Goal: Information Seeking & Learning: Learn about a topic

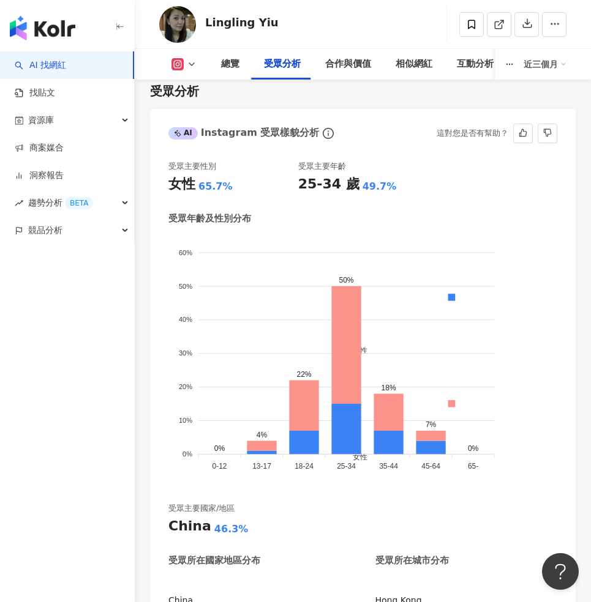
scroll to position [953, 0]
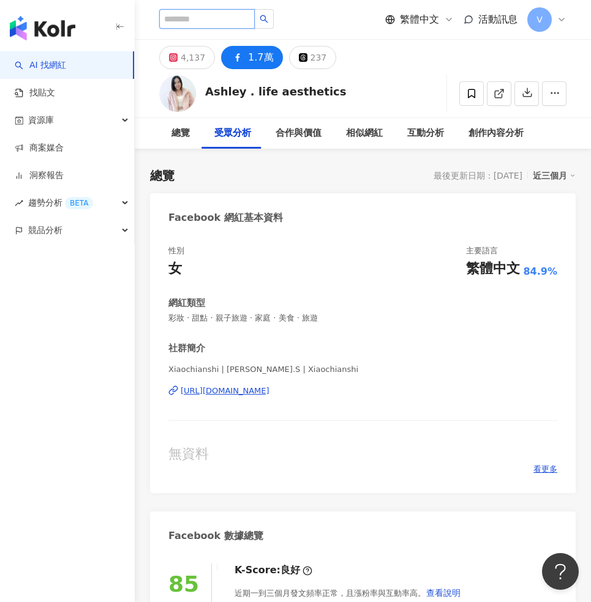
click at [216, 13] on input "search" at bounding box center [206, 19] width 95 height 20
click at [216, 17] on input "search" at bounding box center [206, 19] width 95 height 20
paste input "**********"
type input "**********"
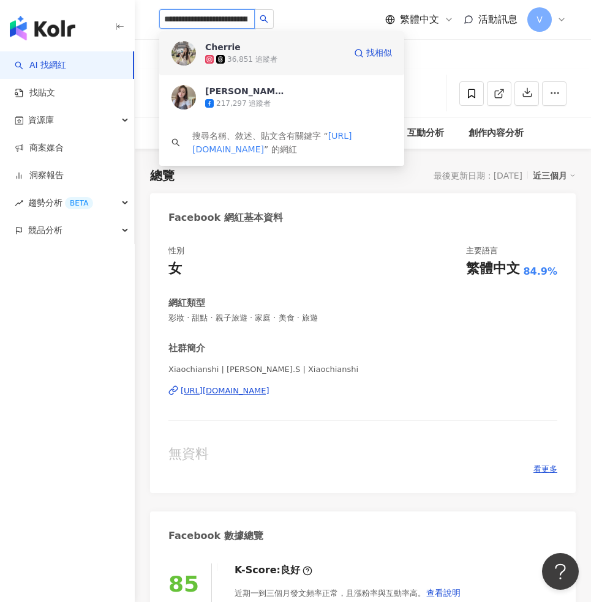
click at [300, 59] on div "36,851 追蹤者" at bounding box center [275, 59] width 140 height 12
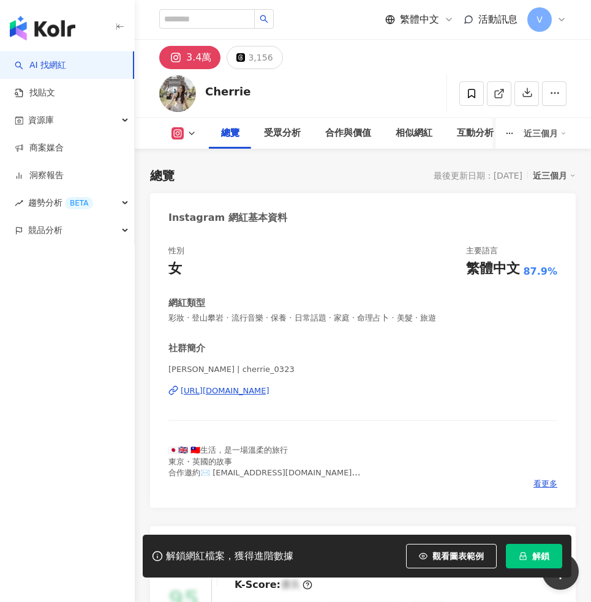
click at [536, 559] on span "解鎖" at bounding box center [540, 556] width 17 height 10
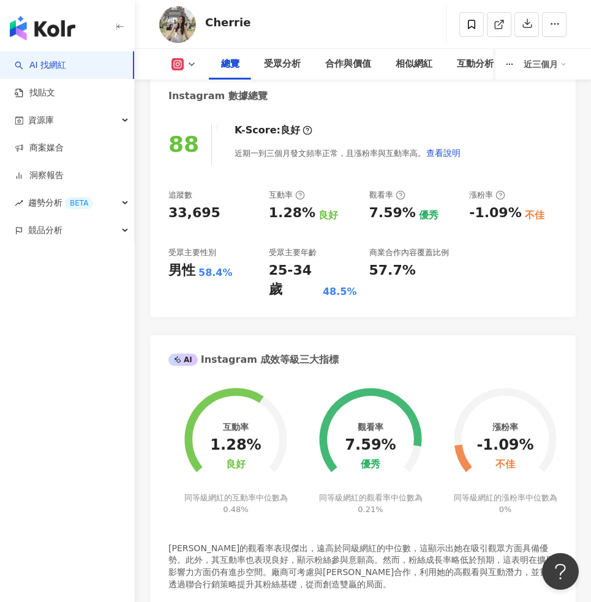
scroll to position [408, 0]
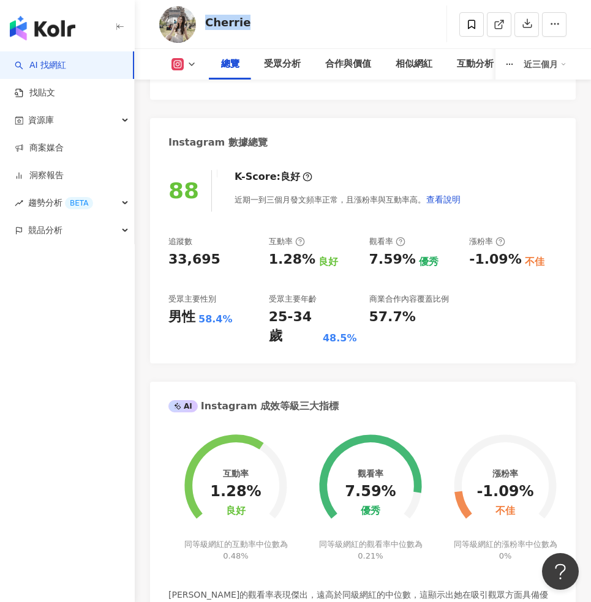
drag, startPoint x: 256, startPoint y: 21, endPoint x: 204, endPoint y: 15, distance: 52.9
click at [204, 15] on div "Cherrie 追蹤數 33,695 互動率 1.28% 觀看率 7.59%" at bounding box center [363, 24] width 456 height 48
copy div "Cherrie 追蹤數 33,695 互動率 1.28% 觀看率 7.59%"
drag, startPoint x: 215, startPoint y: 254, endPoint x: 160, endPoint y: 248, distance: 55.3
click at [160, 248] on div "88 K-Score : 良好 近期一到三個月發文頻率正常，且漲粉率與互動率高。 查看說明 追蹤數 33,695 互動率 1.28% 良好 觀看率 7.59%…" at bounding box center [362, 261] width 425 height 206
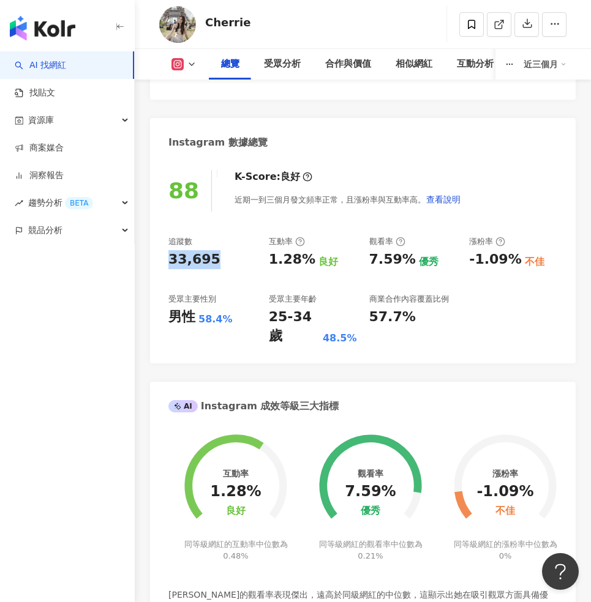
copy div "33,695"
drag, startPoint x: 188, startPoint y: 315, endPoint x: 160, endPoint y: 317, distance: 28.9
click at [160, 317] on div "88 K-Score : 良好 近期一到三個月發文頻率正常，且漲粉率與互動率高。 查看說明 追蹤數 33,695 互動率 1.28% 良好 觀看率 7.59%…" at bounding box center [362, 261] width 425 height 206
copy div "男性"
click at [246, 315] on div "男性 58.4%" at bounding box center [212, 317] width 88 height 19
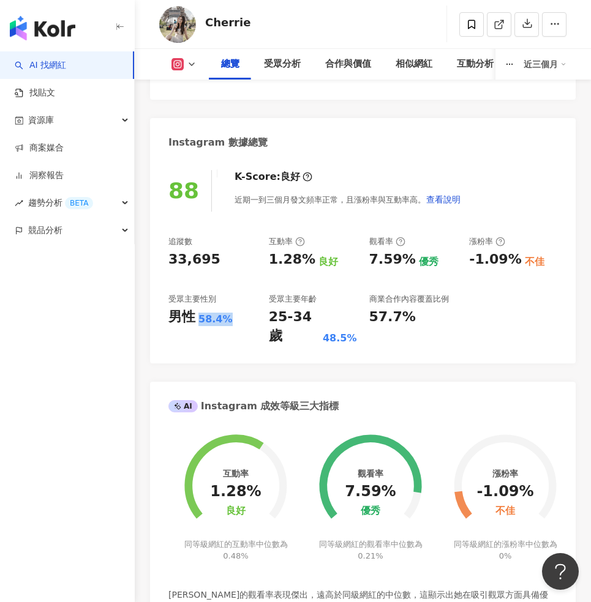
copy div "58.4%"
drag, startPoint x: 231, startPoint y: 315, endPoint x: 196, endPoint y: 315, distance: 35.5
click at [196, 315] on div "男性 58.4%" at bounding box center [212, 317] width 88 height 19
copy div "1.28%"
drag, startPoint x: 307, startPoint y: 256, endPoint x: 264, endPoint y: 255, distance: 42.9
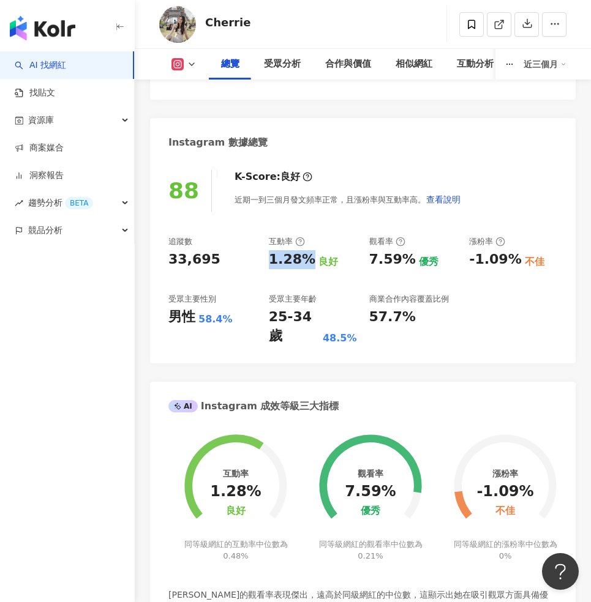
click at [264, 255] on div "追蹤數 33,695 互動率 1.28% 良好 觀看率 7.59% 優秀 漲粉率 -1.09% 不佳 受眾主要性別 男性 58.4% 受眾主要年齡 25-34…" at bounding box center [362, 291] width 389 height 110
click at [408, 256] on div "7.59%" at bounding box center [392, 259] width 47 height 19
copy div "7.59%"
drag, startPoint x: 0, startPoint y: 509, endPoint x: 370, endPoint y: 253, distance: 449.5
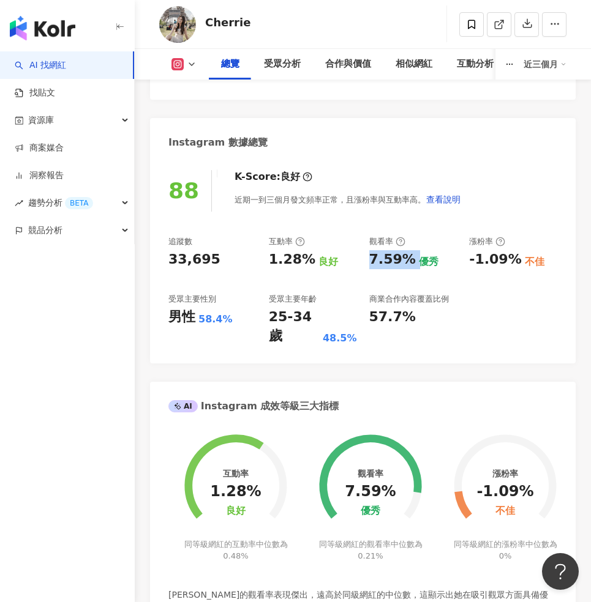
click at [370, 253] on div "7.59%" at bounding box center [392, 259] width 47 height 19
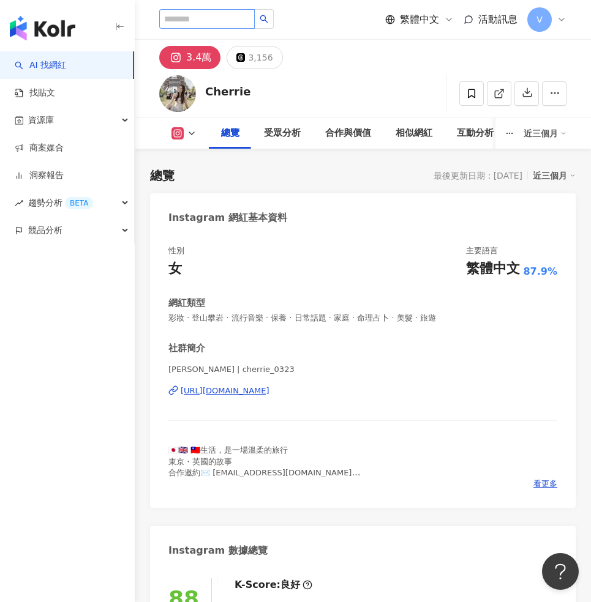
scroll to position [0, 0]
click at [226, 15] on input "search" at bounding box center [206, 19] width 95 height 20
paste input "**********"
type input "**********"
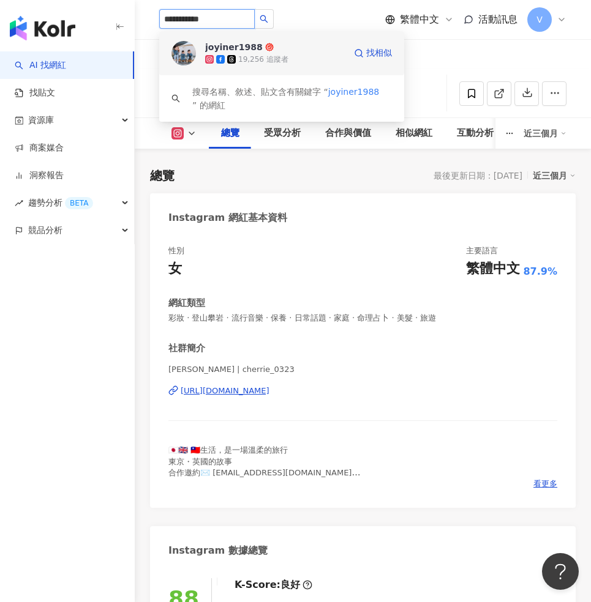
click at [280, 53] on div "19,256 追蹤者" at bounding box center [275, 59] width 140 height 12
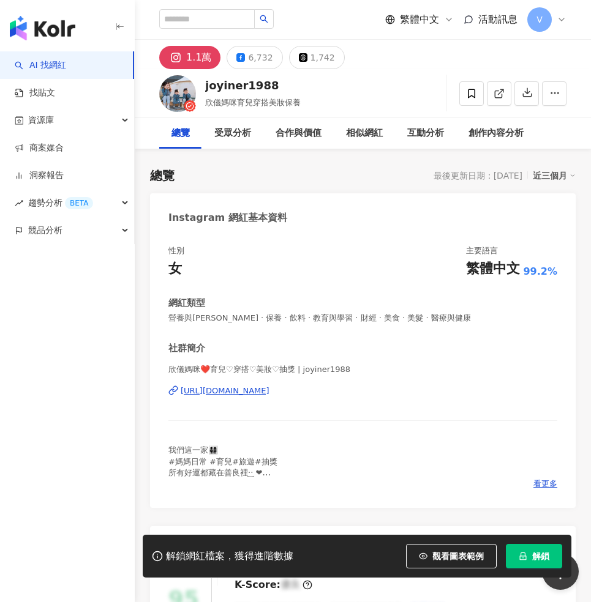
click at [534, 556] on span "解鎖" at bounding box center [540, 556] width 17 height 10
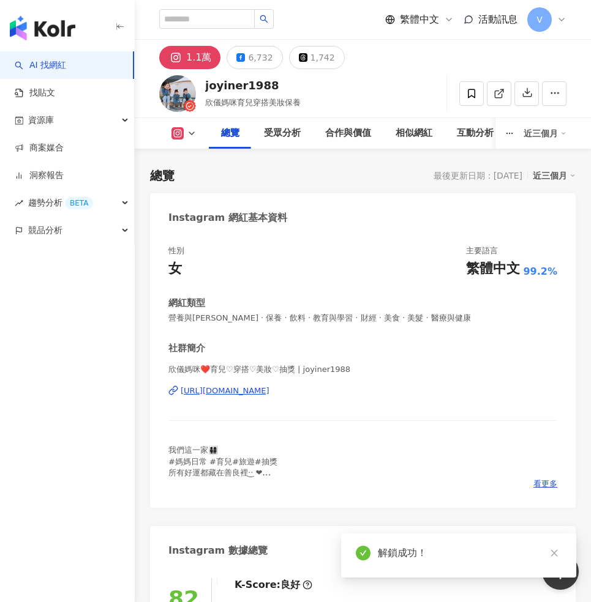
scroll to position [211, 0]
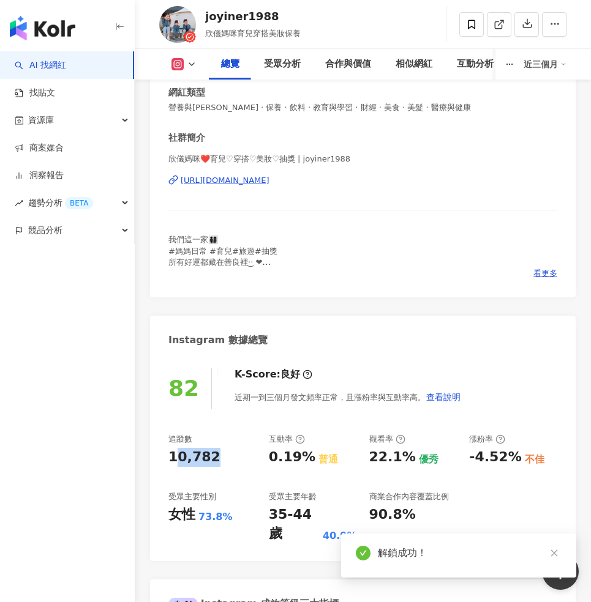
drag, startPoint x: 217, startPoint y: 452, endPoint x: 162, endPoint y: 459, distance: 56.1
click at [162, 459] on div "82 K-Score : 良好 近期一到三個月發文頻率正常，且漲粉率與互動率高。 查看說明 追蹤數 10,782 互動率 0.19% 普通 觀看率 22.1%…" at bounding box center [362, 459] width 425 height 206
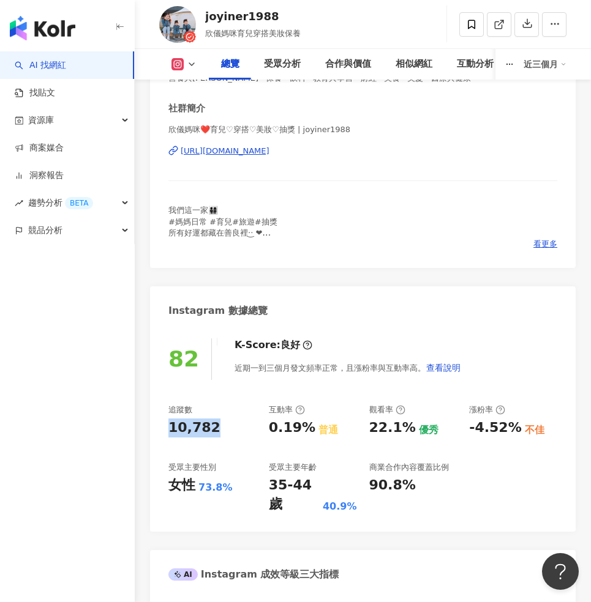
scroll to position [245, 0]
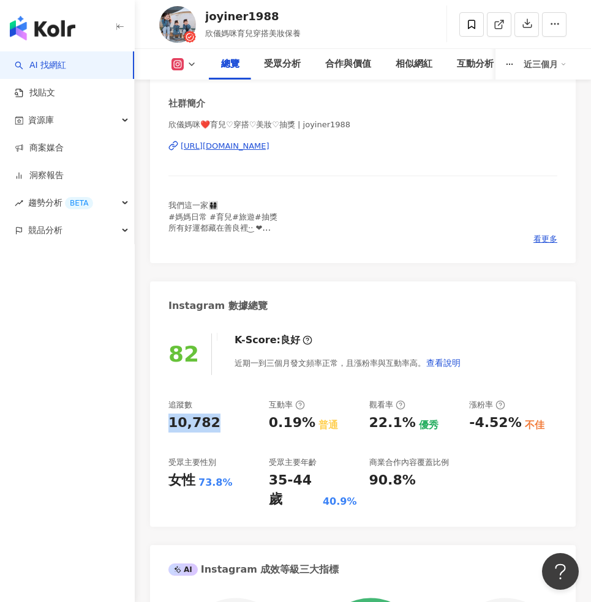
click at [185, 479] on div "女性" at bounding box center [181, 480] width 27 height 19
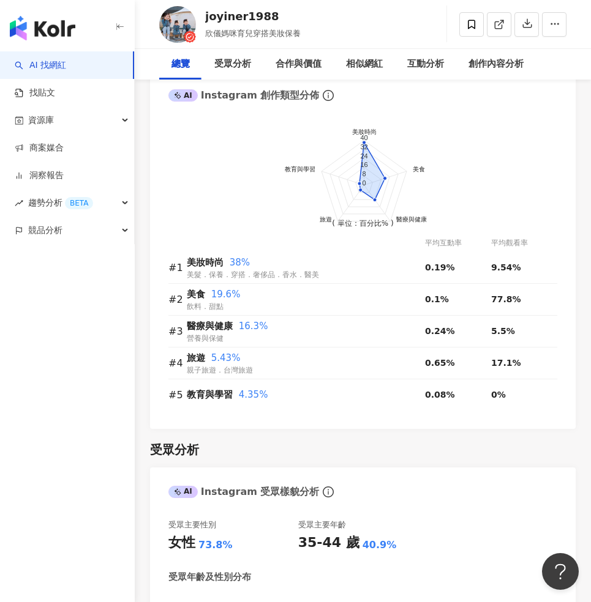
scroll to position [0, 0]
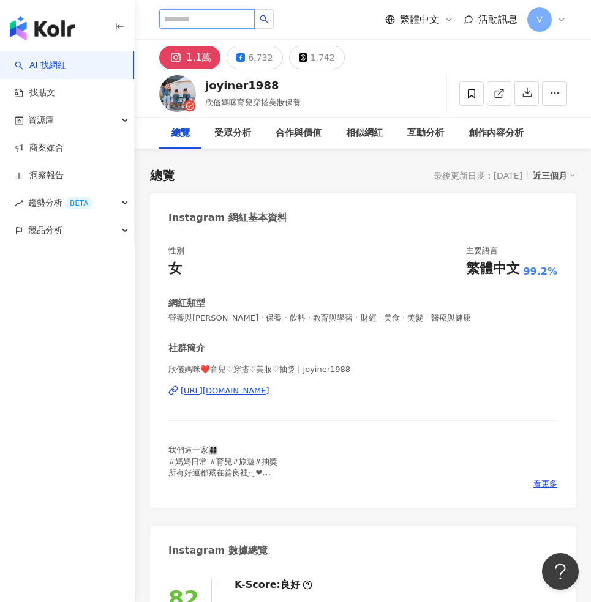
click at [215, 21] on input "search" at bounding box center [206, 19] width 95 height 20
paste input "**********"
type input "**********"
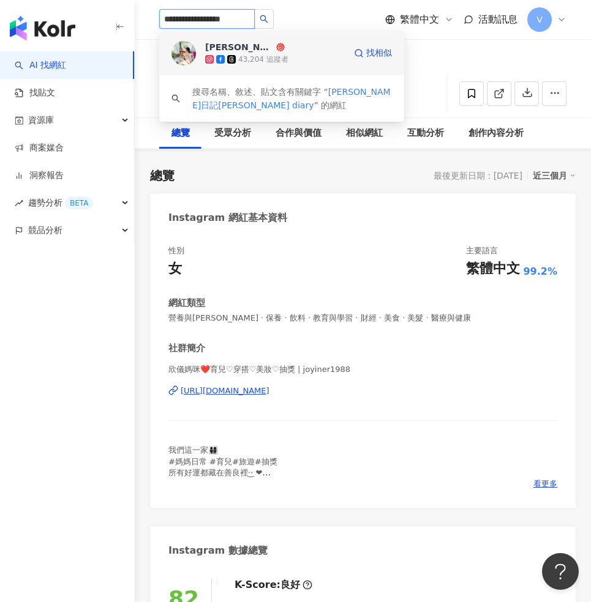
click at [179, 54] on img at bounding box center [183, 53] width 24 height 24
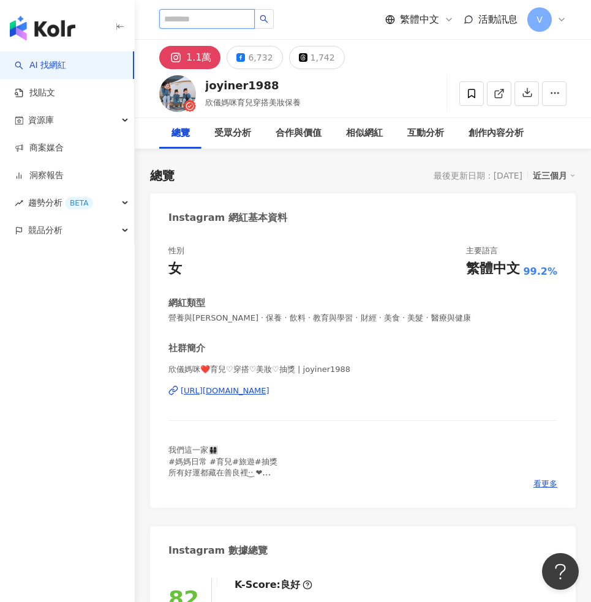
paste input "****"
type input "****"
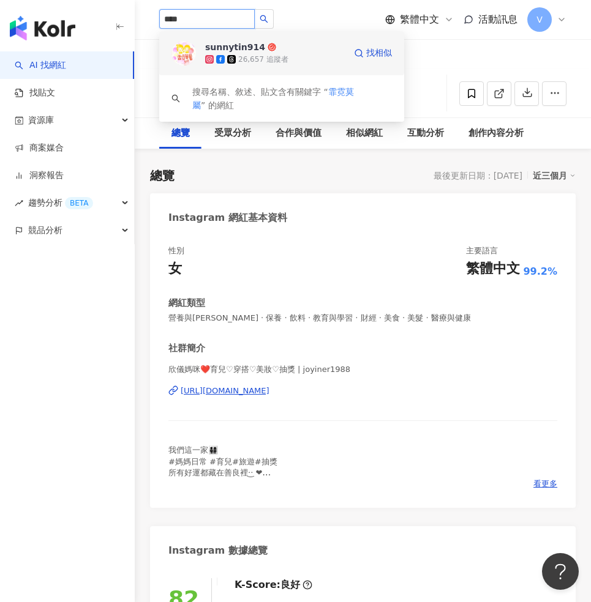
click at [291, 61] on div "26,657 追蹤者" at bounding box center [275, 59] width 140 height 12
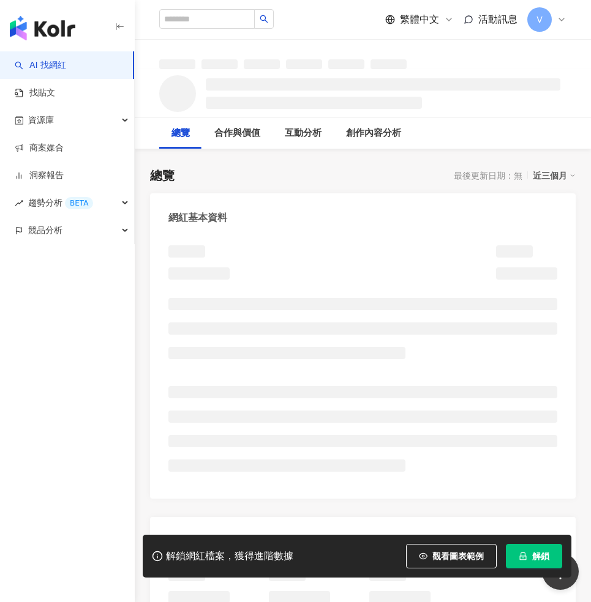
click at [523, 556] on icon "lock" at bounding box center [522, 556] width 9 height 9
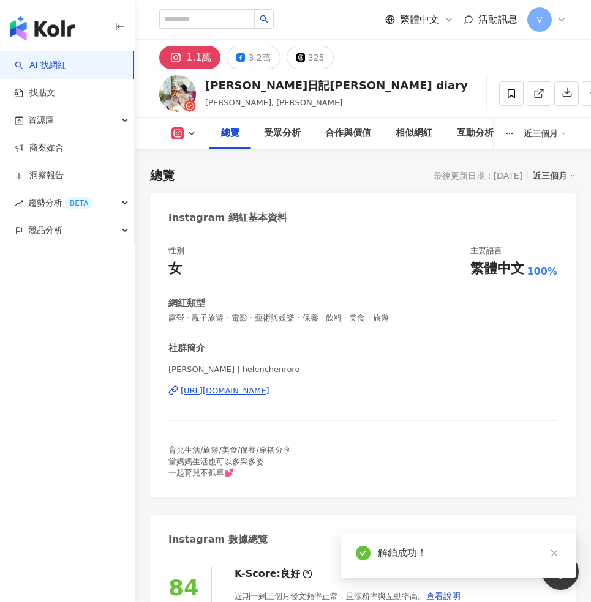
scroll to position [156, 0]
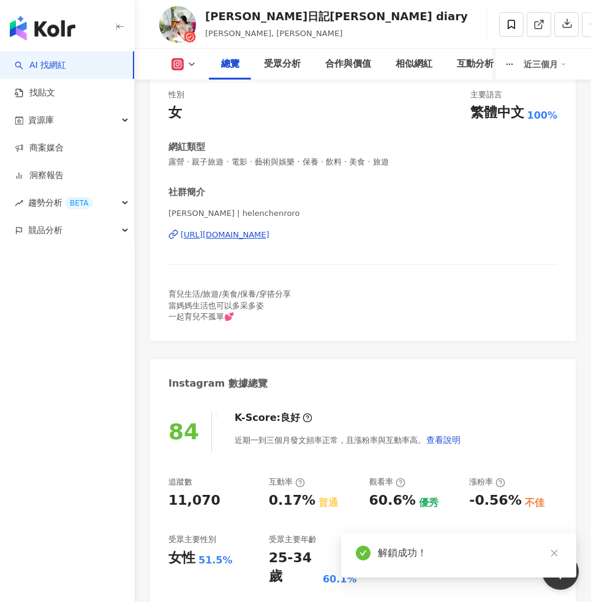
click at [189, 64] on icon at bounding box center [192, 64] width 10 height 10
click at [176, 65] on rect at bounding box center [178, 64] width 10 height 9
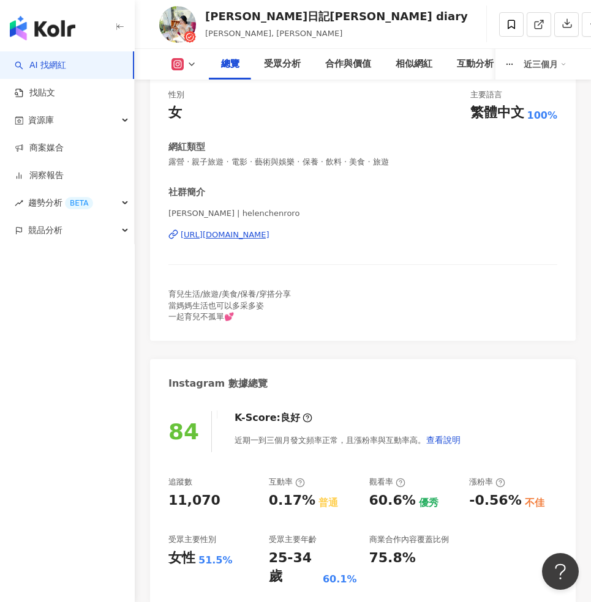
click at [187, 66] on icon at bounding box center [192, 64] width 10 height 10
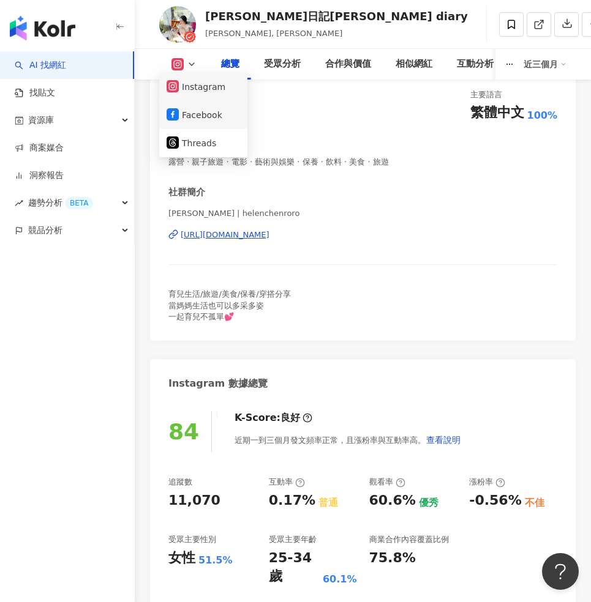
click at [209, 115] on button "Facebook" at bounding box center [202, 114] width 73 height 17
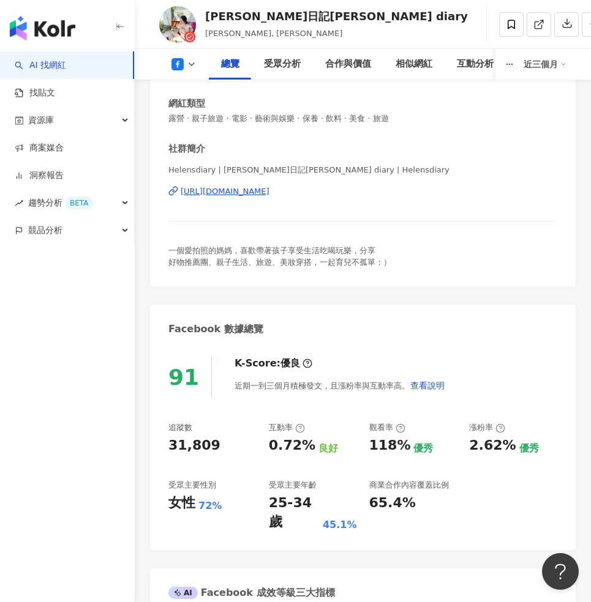
scroll to position [214, 0]
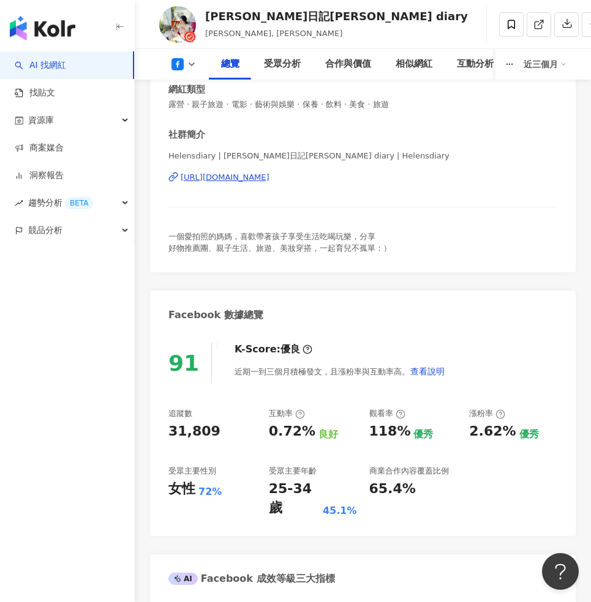
click at [214, 431] on div "31,809" at bounding box center [212, 431] width 88 height 19
copy div "31,809"
drag, startPoint x: 214, startPoint y: 431, endPoint x: 160, endPoint y: 428, distance: 54.0
click at [160, 428] on div "91 K-Score : 優良 近期一到三個月積極發文，且漲粉率與互動率高。 查看說明 追蹤數 31,809 互動率 0.72% 良好 觀看率 118% 優秀…" at bounding box center [362, 433] width 425 height 206
drag, startPoint x: 307, startPoint y: 431, endPoint x: 258, endPoint y: 441, distance: 50.0
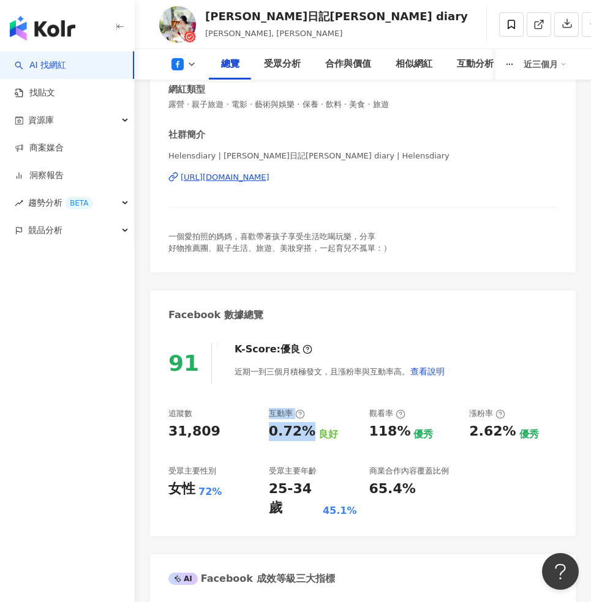
click at [258, 441] on div "追蹤數 31,809 互動率 0.72% 良好 觀看率 118% 優秀 漲粉率 2.62% 優秀 受眾主要性別 女性 72% 受眾主要年齡 25-34 歲 4…" at bounding box center [362, 463] width 389 height 110
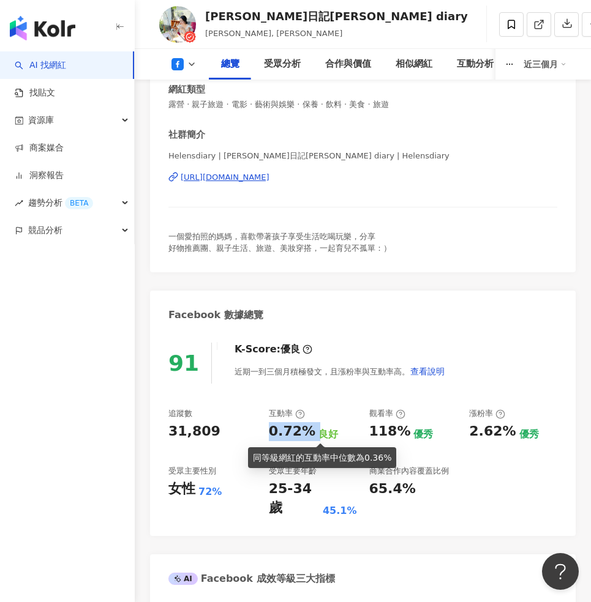
drag, startPoint x: 271, startPoint y: 428, endPoint x: 311, endPoint y: 431, distance: 39.9
click at [311, 431] on div "0.72% 良好" at bounding box center [313, 431] width 88 height 19
click at [403, 428] on div "118% 優秀" at bounding box center [413, 431] width 88 height 19
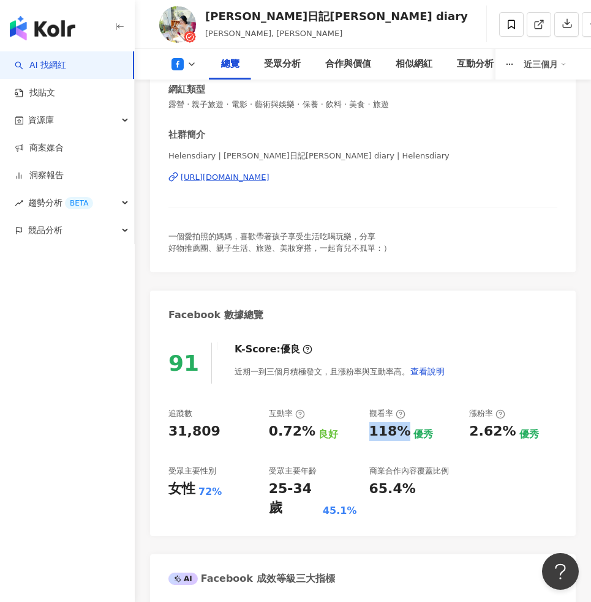
copy div "118%"
drag, startPoint x: 28, startPoint y: 516, endPoint x: 367, endPoint y: 430, distance: 349.2
click at [367, 430] on div "追蹤數 31,809 互動率 0.72% 良好 觀看率 118% 優秀 漲粉率 2.62% 優秀 受眾主要性別 女性 72% 受眾主要年齡 25-34 歲 4…" at bounding box center [362, 463] width 389 height 110
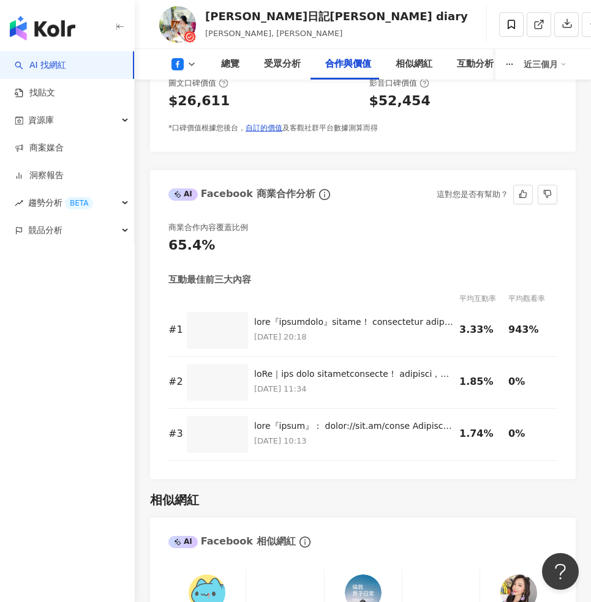
scroll to position [2227, 0]
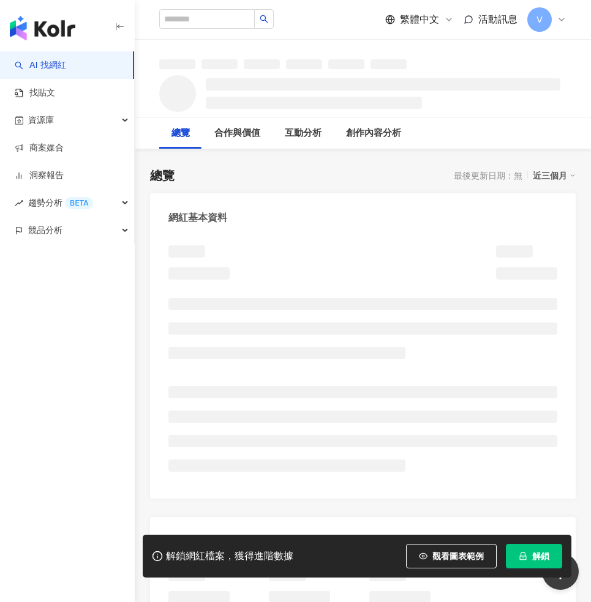
click at [537, 551] on span "解鎖" at bounding box center [540, 556] width 17 height 10
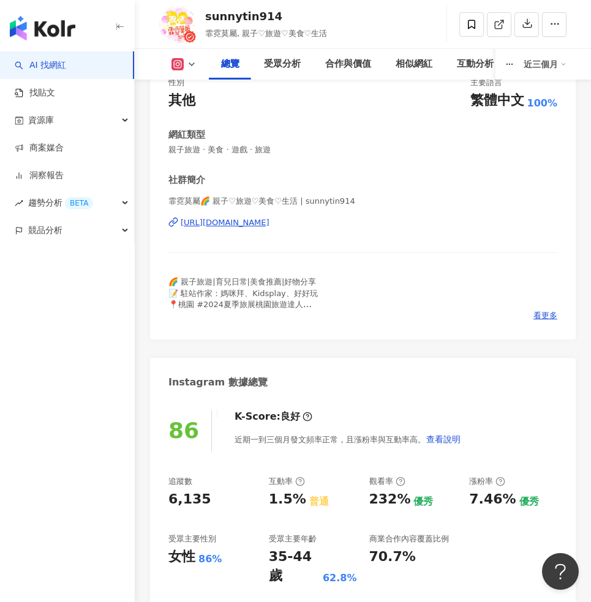
scroll to position [265, 0]
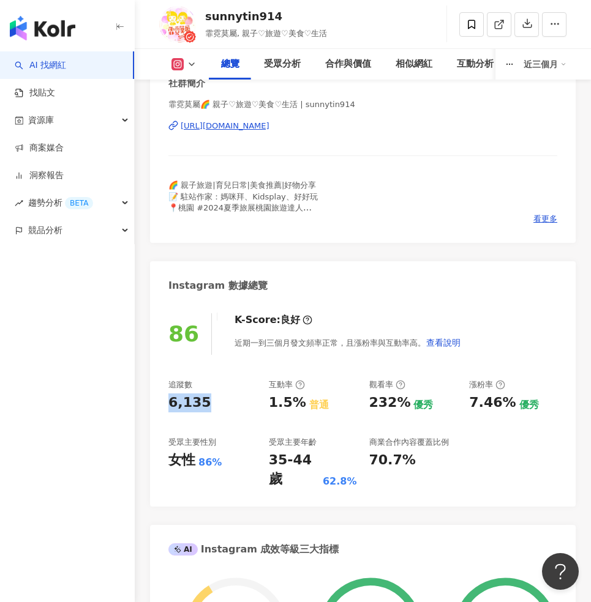
drag, startPoint x: 203, startPoint y: 393, endPoint x: 150, endPoint y: 398, distance: 52.8
click at [150, 398] on div "86 K-Score : 良好 近期一到三個月發文頻率正常，且漲粉率與互動率高。 查看說明 追蹤數 6,135 互動率 1.5% 普通 觀看率 232% 優秀…" at bounding box center [362, 404] width 425 height 206
click at [189, 62] on icon at bounding box center [192, 64] width 10 height 10
click at [192, 63] on icon at bounding box center [192, 64] width 10 height 10
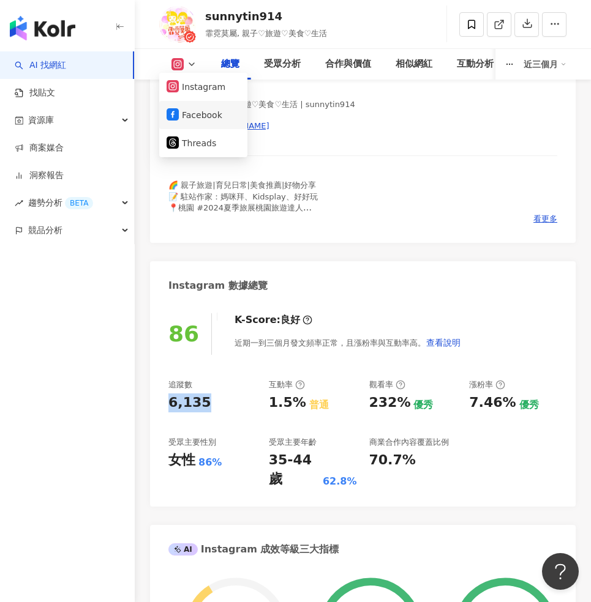
click at [198, 115] on button "Facebook" at bounding box center [202, 114] width 73 height 17
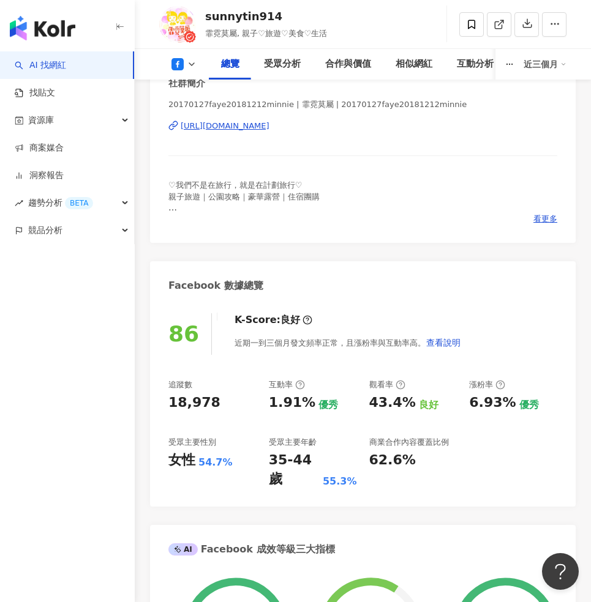
drag, startPoint x: 221, startPoint y: 396, endPoint x: 212, endPoint y: 395, distance: 9.3
click at [169, 397] on div "18,978" at bounding box center [212, 402] width 88 height 19
click at [221, 404] on div "18,978" at bounding box center [212, 402] width 88 height 19
drag, startPoint x: 212, startPoint y: 395, endPoint x: 171, endPoint y: 398, distance: 40.6
click at [158, 401] on div "86 K-Score : 良好 近期一到三個月發文頻率正常，且漲粉率與互動率高。 查看說明 追蹤數 18,978 互動率 1.91% 優秀 觀看率 43.4%…" at bounding box center [362, 404] width 425 height 206
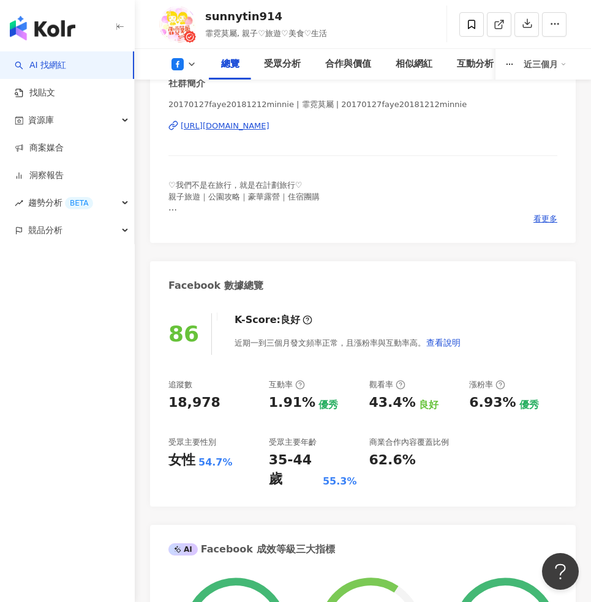
click at [171, 398] on div "18,978" at bounding box center [194, 402] width 52 height 19
drag, startPoint x: 210, startPoint y: 400, endPoint x: 166, endPoint y: 403, distance: 43.6
click at [166, 403] on div "86 K-Score : 良好 近期一到三個月發文頻率正常，且漲粉率與互動率高。 查看說明 追蹤數 18,978 互動率 1.91% 優秀 觀看率 43.4%…" at bounding box center [362, 404] width 425 height 206
drag, startPoint x: 189, startPoint y: 457, endPoint x: 166, endPoint y: 459, distance: 22.7
click at [166, 459] on div "86 K-Score : 良好 近期一到三個月發文頻率正常，且漲粉率與互動率高。 查看說明 追蹤數 18,978 互動率 1.91% 優秀 觀看率 43.4%…" at bounding box center [362, 404] width 425 height 206
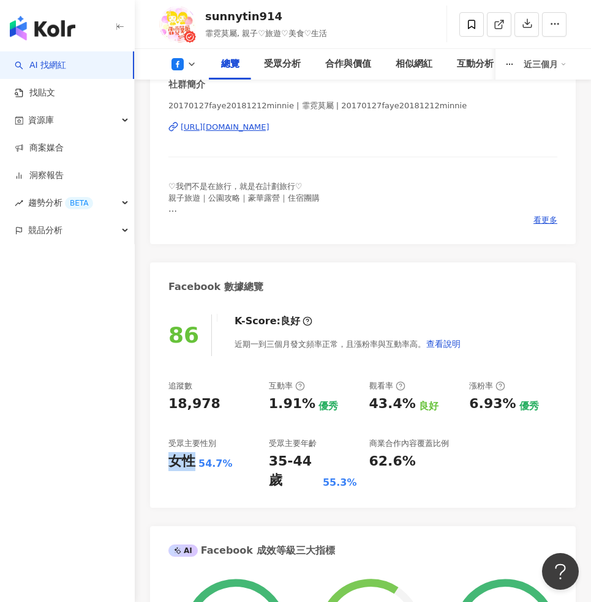
scroll to position [262, 0]
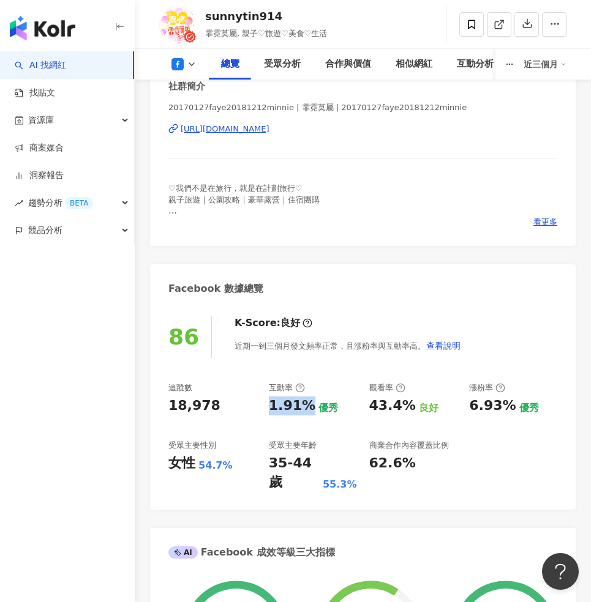
drag, startPoint x: 302, startPoint y: 405, endPoint x: 264, endPoint y: 406, distance: 37.3
click at [264, 406] on div "追蹤數 18,978 互動率 1.91% 優秀 觀看率 43.4% 良好 漲粉率 6.93% 優秀 受眾主要性別 女性 54.7% 受眾主要年齡 35-44 …" at bounding box center [362, 437] width 389 height 110
copy div "43.4%"
drag, startPoint x: 409, startPoint y: 402, endPoint x: 367, endPoint y: 403, distance: 42.8
click at [367, 403] on div "追蹤數 18,978 互動率 1.91% 優秀 觀看率 43.4% 良好 漲粉率 6.93% 優秀 受眾主要性別 女性 54.7% 受眾主要年齡 35-44 …" at bounding box center [362, 437] width 389 height 110
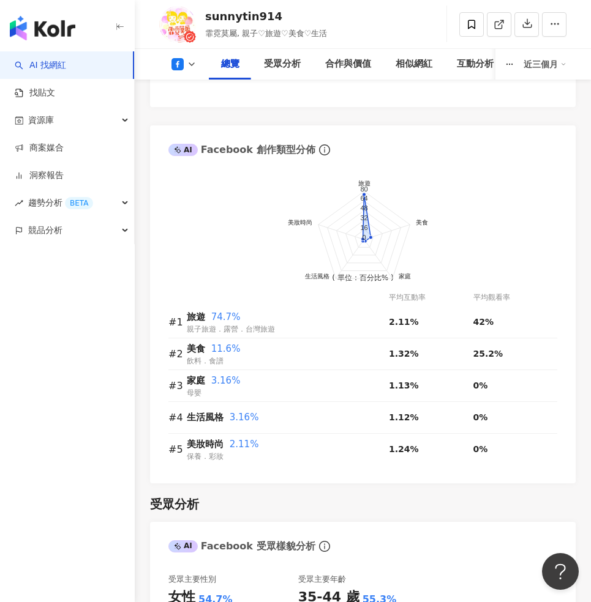
scroll to position [1276, 0]
